Goal: Find contact information: Find contact information

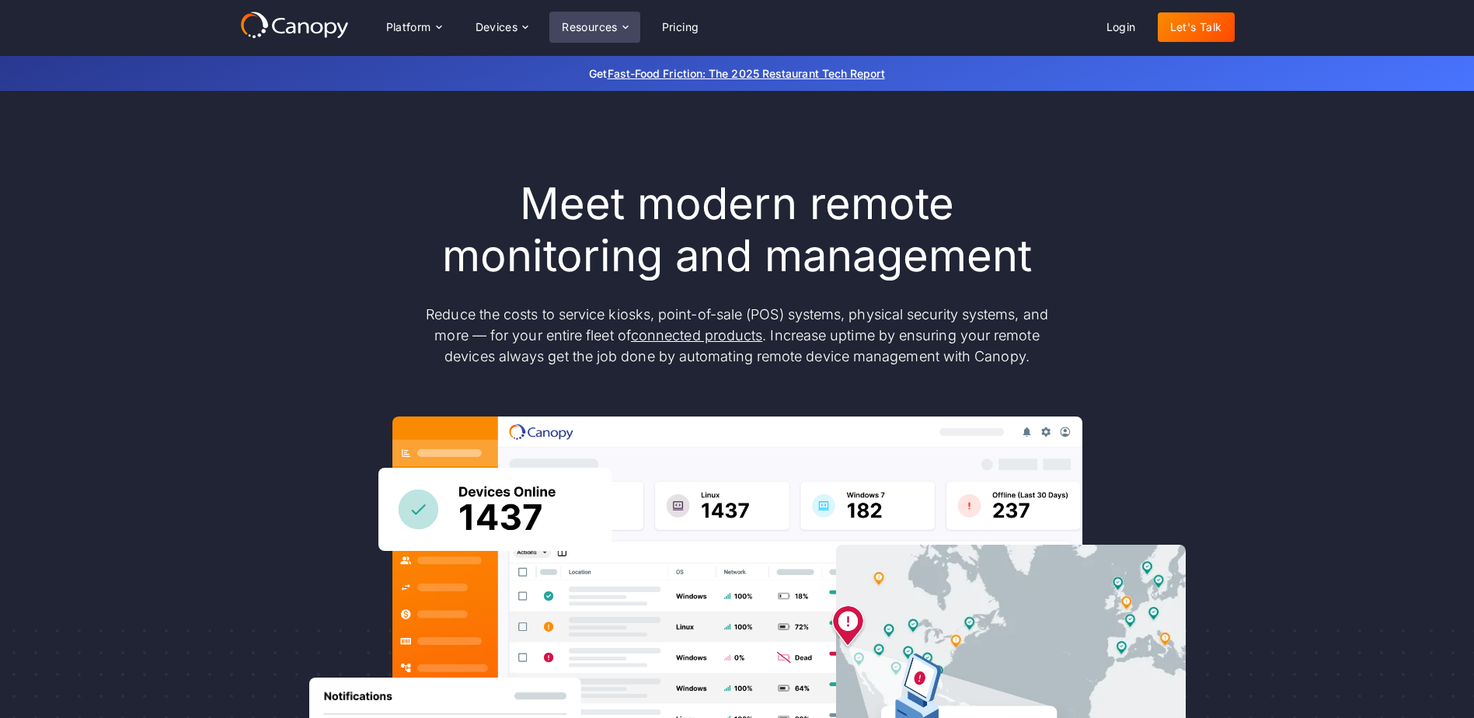
click at [624, 28] on icon at bounding box center [625, 27] width 12 height 12
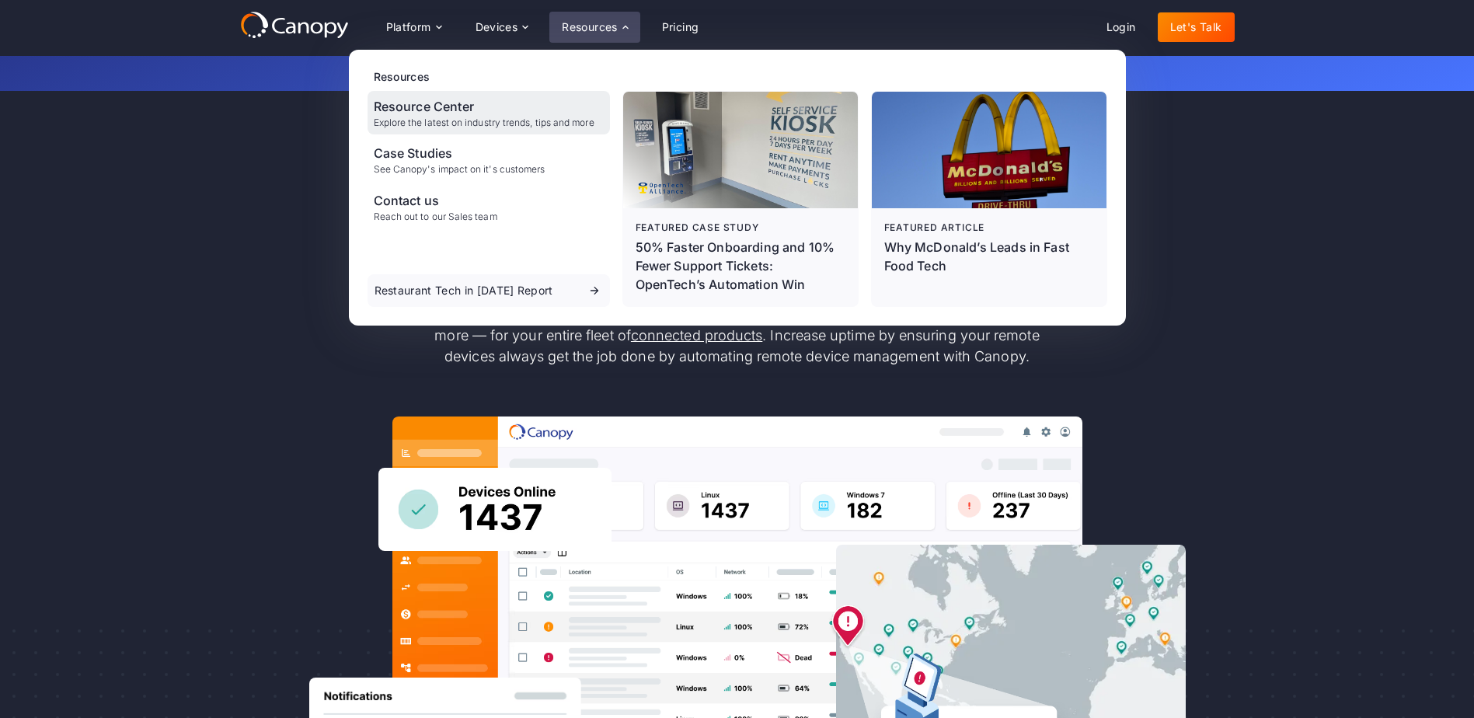
click at [418, 101] on div "Resource Center" at bounding box center [484, 106] width 221 height 19
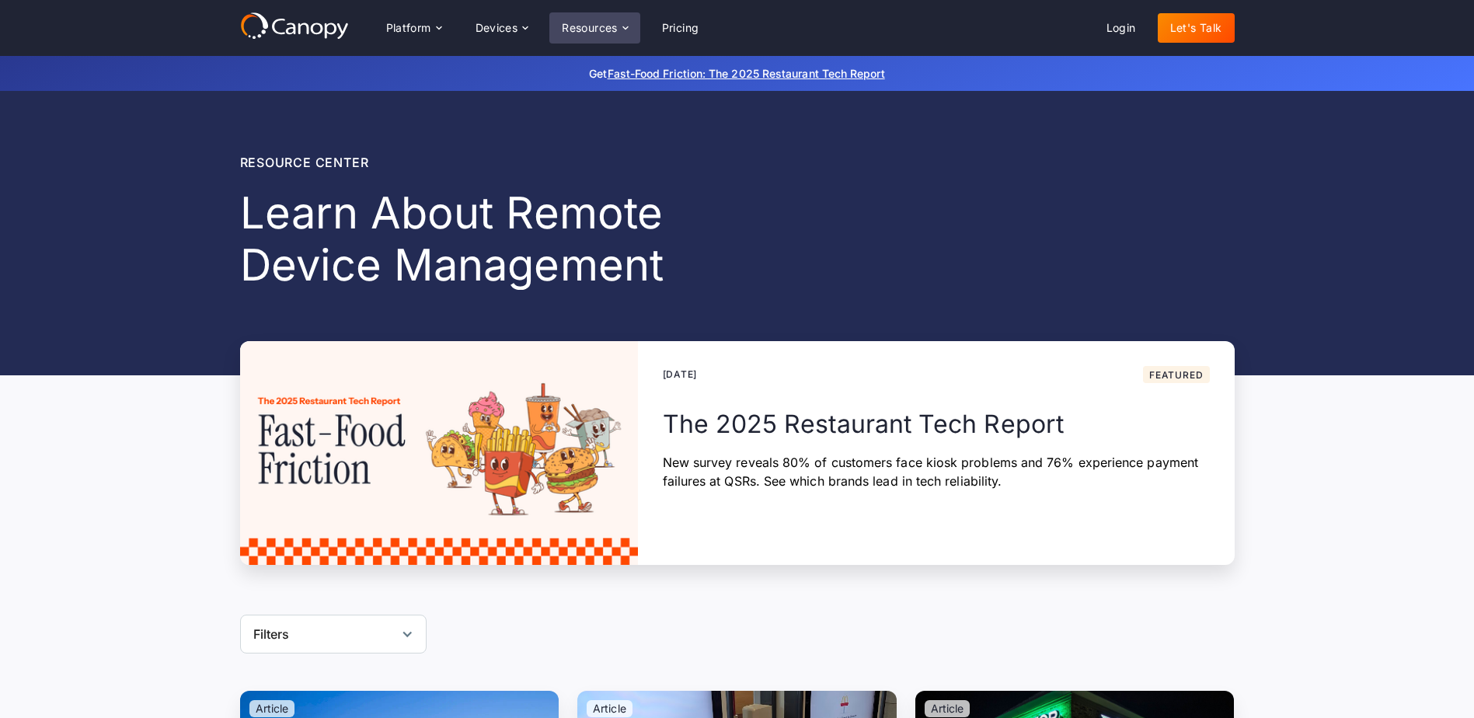
click at [625, 33] on icon at bounding box center [625, 28] width 12 height 12
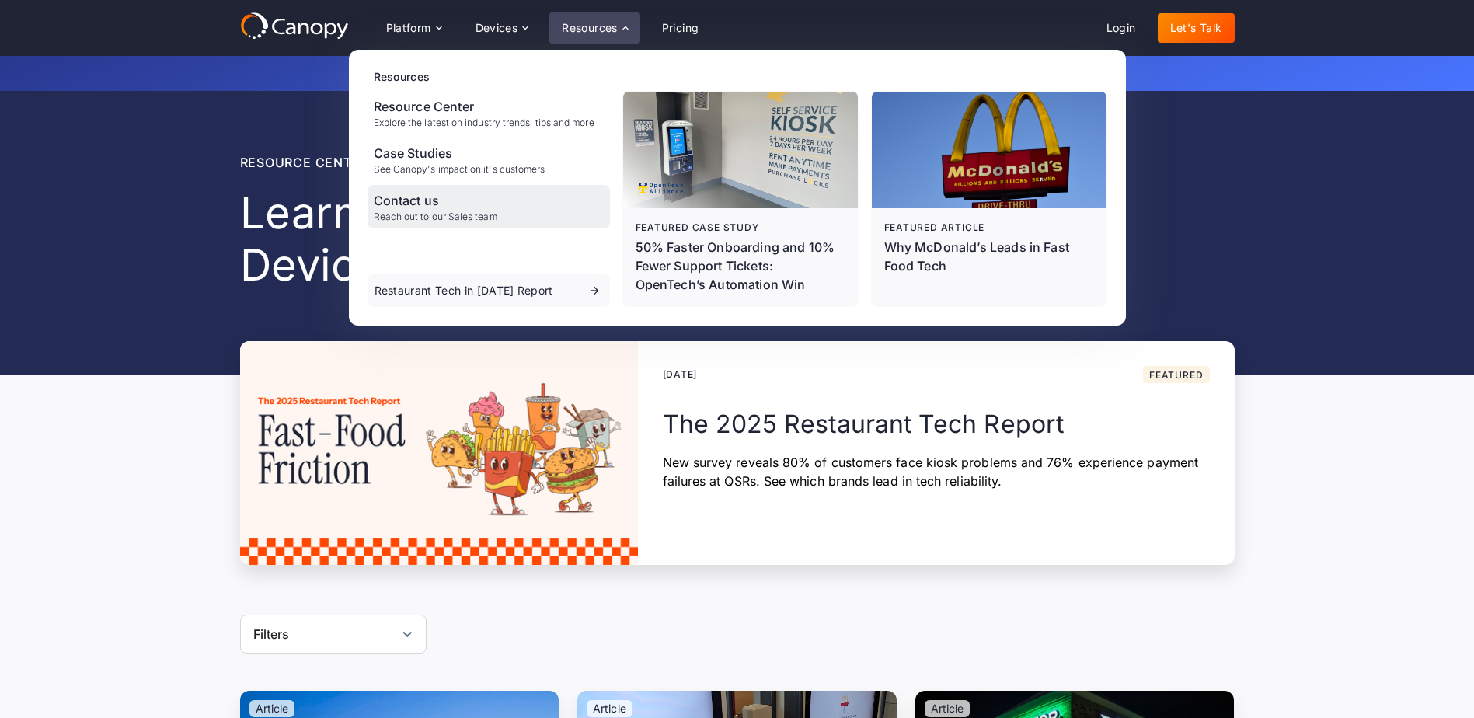
click at [473, 211] on div "Reach out to our Sales team" at bounding box center [436, 216] width 124 height 11
